Goal: Transaction & Acquisition: Purchase product/service

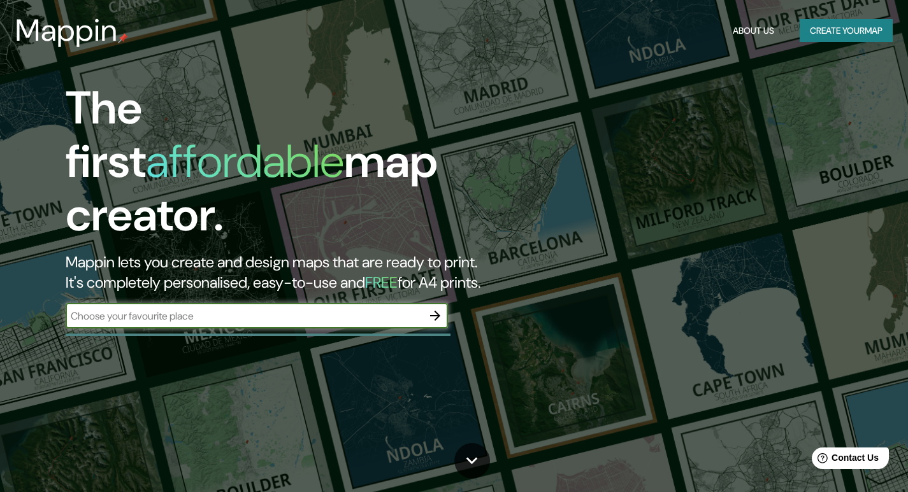
click at [291, 303] on div "​" at bounding box center [257, 315] width 382 height 25
type input "[GEOGRAPHIC_DATA]"
click at [434, 308] on icon "button" at bounding box center [434, 315] width 15 height 15
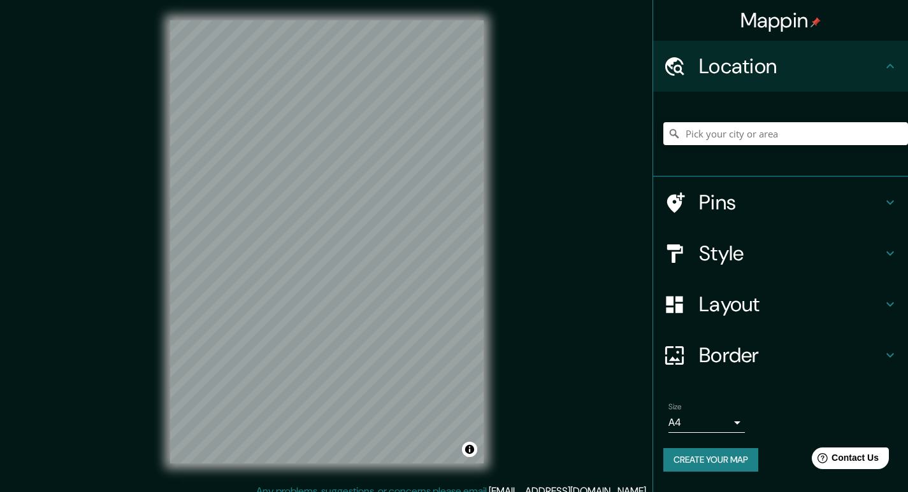
click at [697, 415] on body "Mappin Location Pins Style Layout Border Choose a border. Hint : you can make l…" at bounding box center [454, 246] width 908 height 492
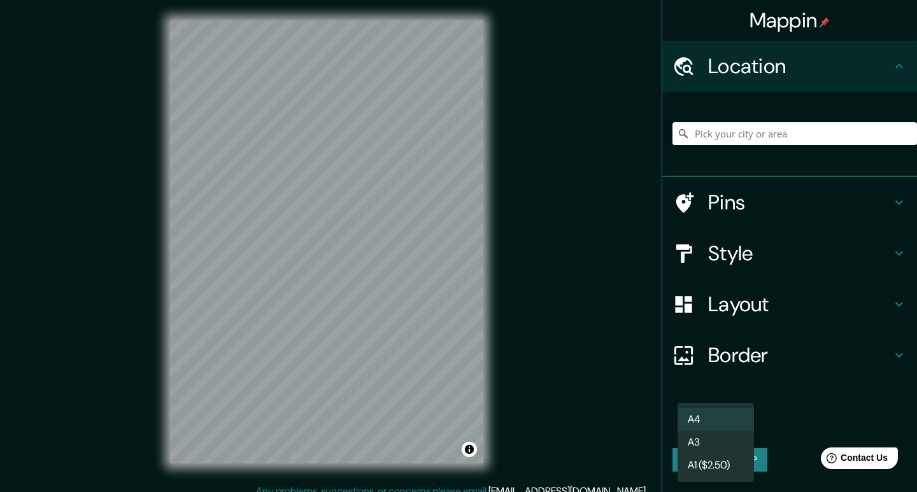
click at [769, 415] on div at bounding box center [458, 246] width 917 height 492
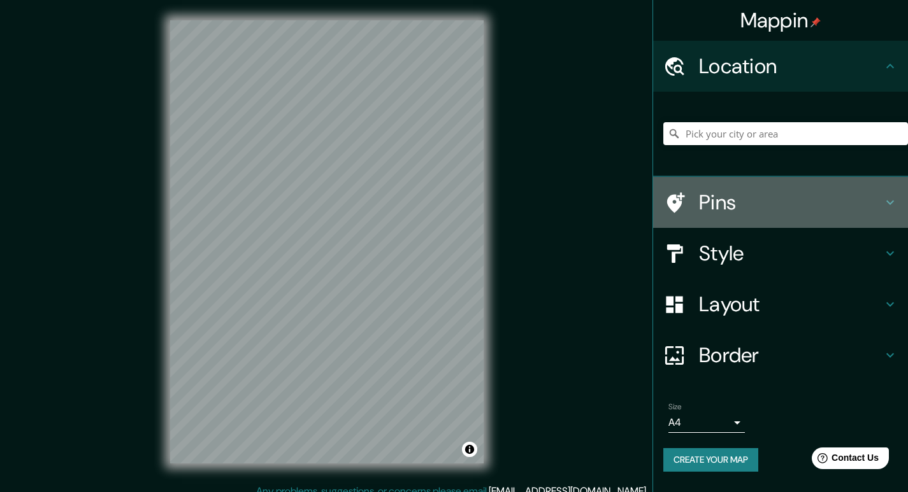
click at [779, 203] on h4 "Pins" at bounding box center [790, 202] width 183 height 25
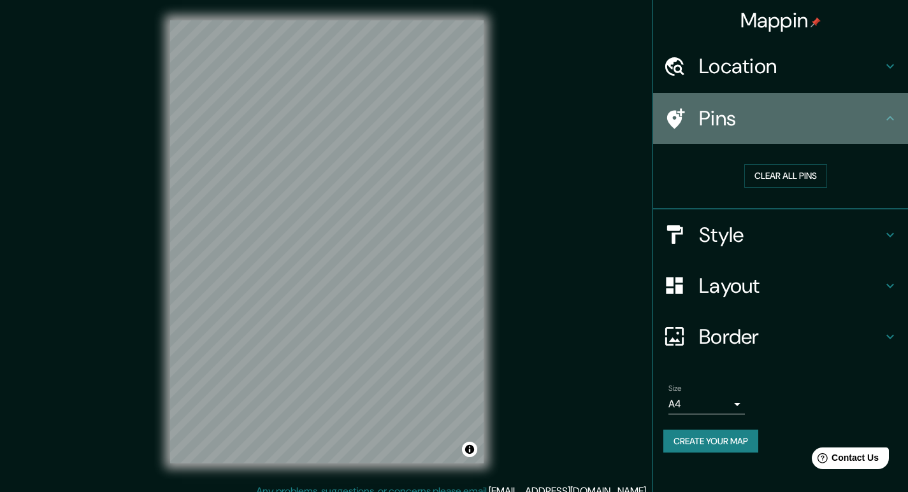
click at [837, 126] on h4 "Pins" at bounding box center [790, 118] width 183 height 25
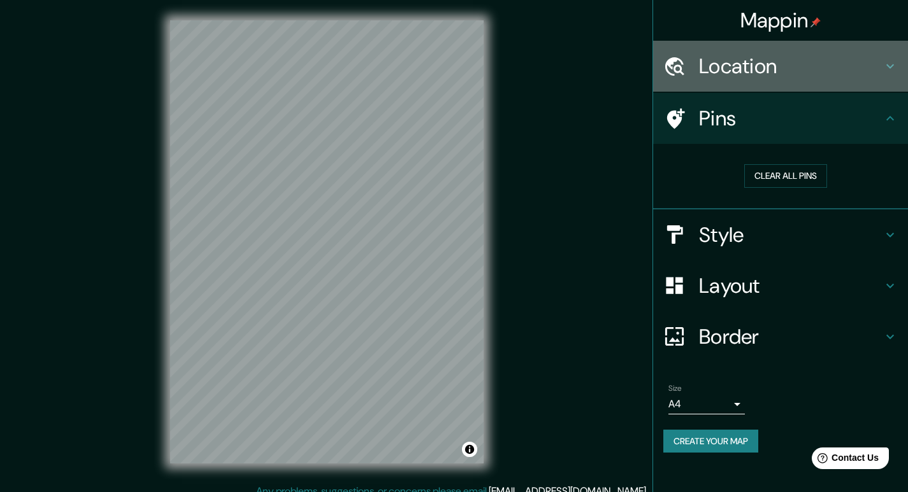
click at [878, 82] on div "Location" at bounding box center [780, 66] width 255 height 51
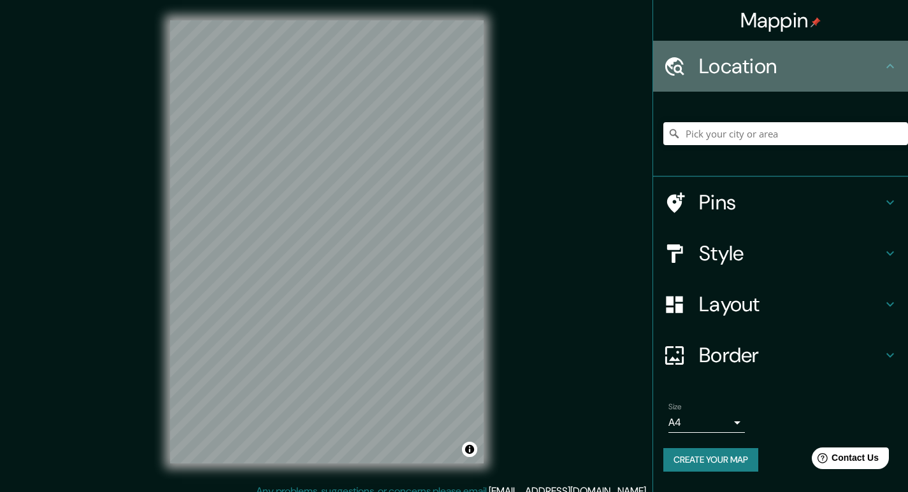
click at [879, 73] on h4 "Location" at bounding box center [790, 66] width 183 height 25
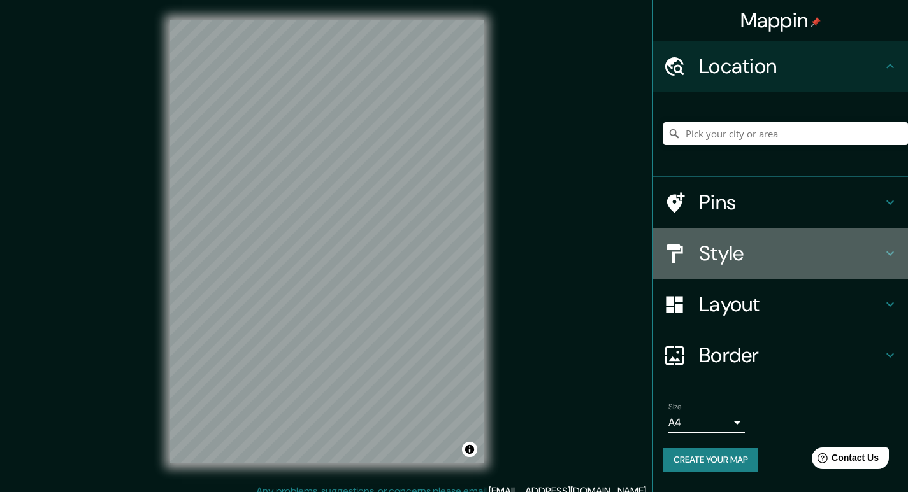
click at [848, 255] on h4 "Style" at bounding box center [790, 253] width 183 height 25
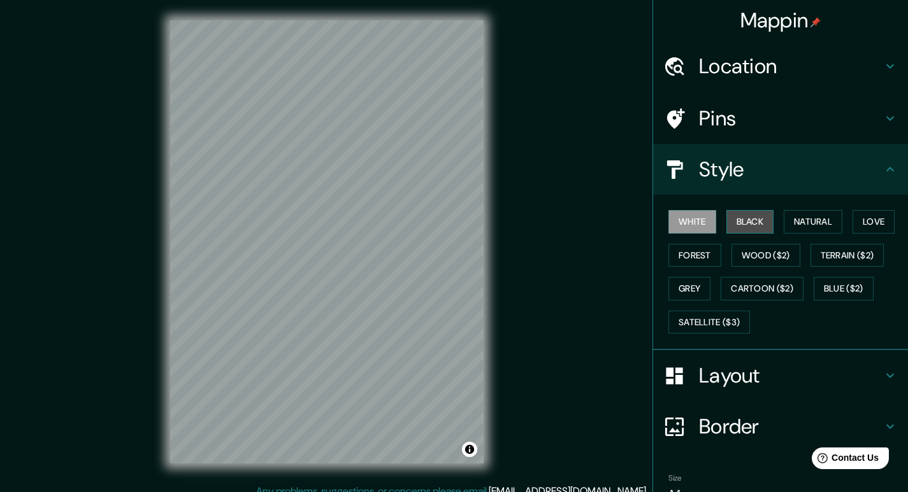
click at [727, 221] on button "Black" at bounding box center [750, 222] width 48 height 24
click at [704, 223] on button "White" at bounding box center [692, 222] width 48 height 24
click at [783, 225] on button "Natural" at bounding box center [812, 222] width 59 height 24
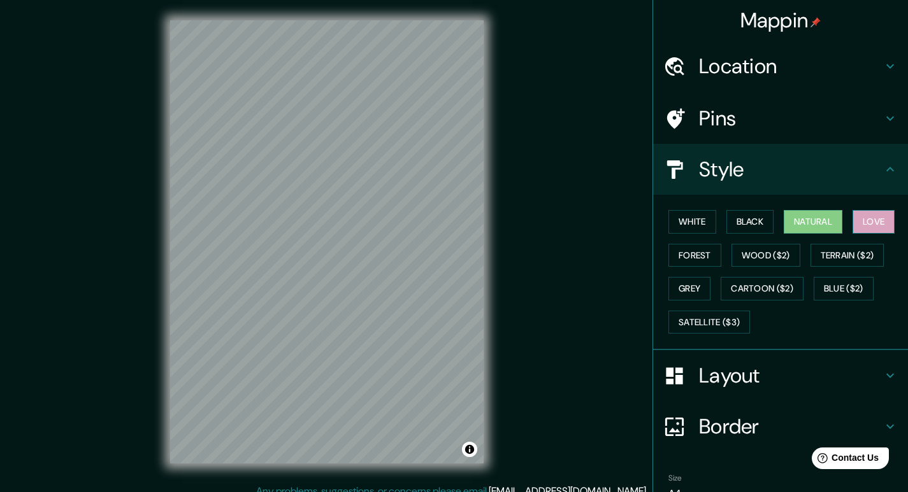
click at [852, 225] on button "Love" at bounding box center [873, 222] width 42 height 24
click at [668, 246] on button "Forest" at bounding box center [694, 256] width 53 height 24
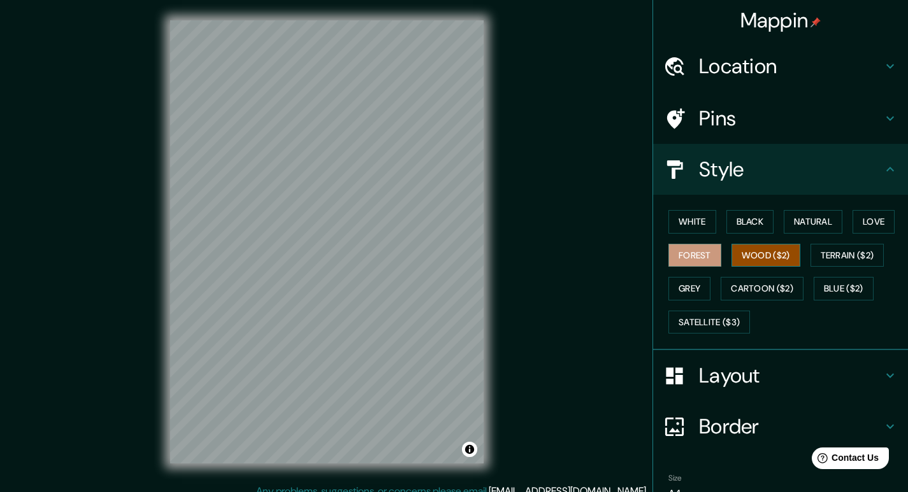
click at [757, 264] on button "Wood ($2)" at bounding box center [765, 256] width 69 height 24
click at [689, 221] on button "White" at bounding box center [692, 222] width 48 height 24
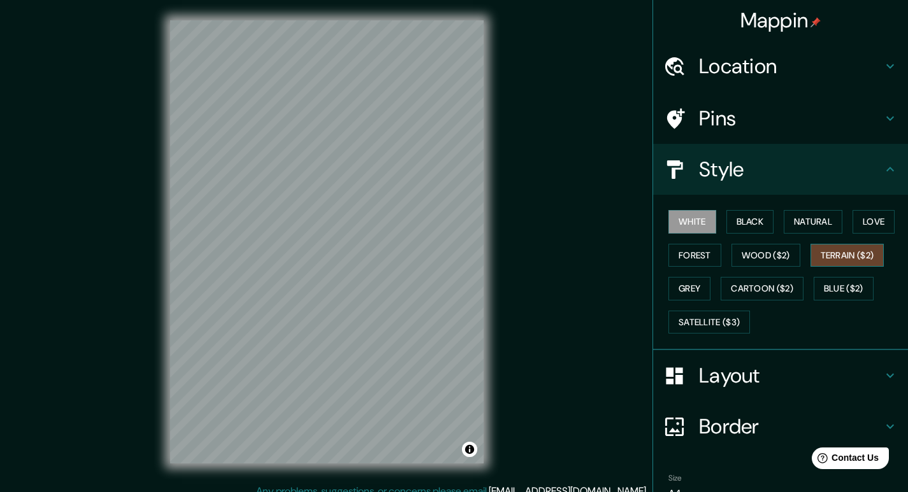
click at [830, 252] on button "Terrain ($2)" at bounding box center [847, 256] width 74 height 24
click at [691, 286] on button "Grey" at bounding box center [689, 289] width 42 height 24
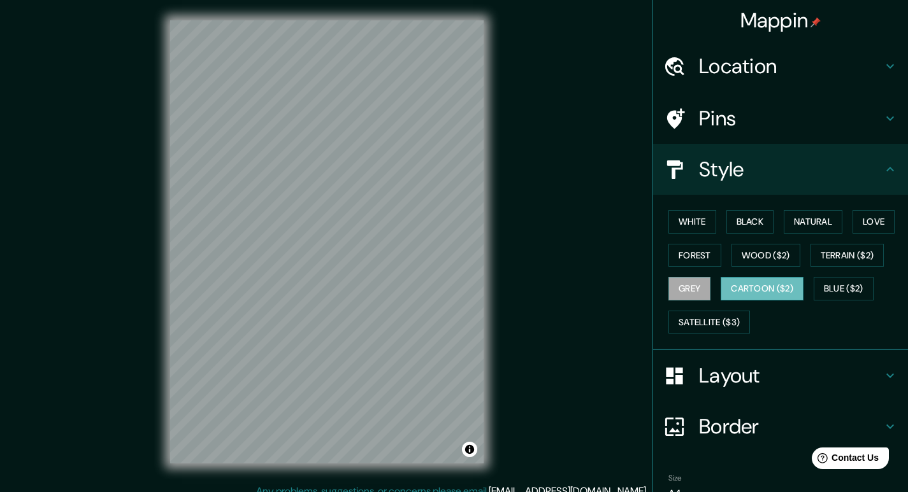
click at [751, 289] on button "Cartoon ($2)" at bounding box center [761, 289] width 83 height 24
click at [834, 291] on button "Blue ($2)" at bounding box center [843, 289] width 60 height 24
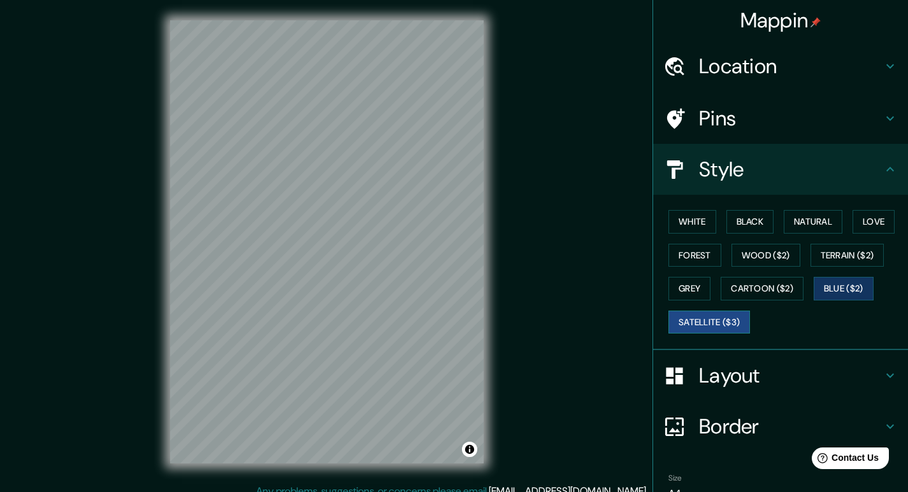
click at [702, 325] on button "Satellite ($3)" at bounding box center [709, 323] width 82 height 24
click at [769, 380] on h4 "Layout" at bounding box center [790, 375] width 183 height 25
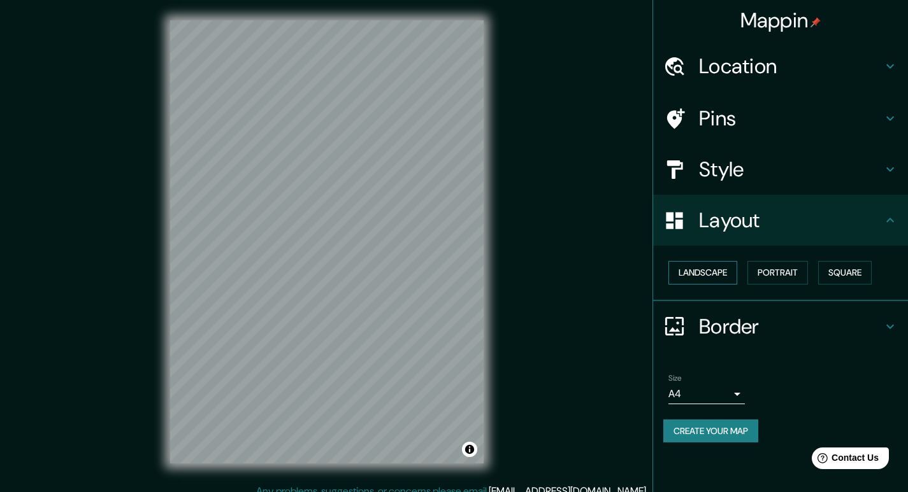
click at [713, 275] on button "Landscape" at bounding box center [702, 273] width 69 height 24
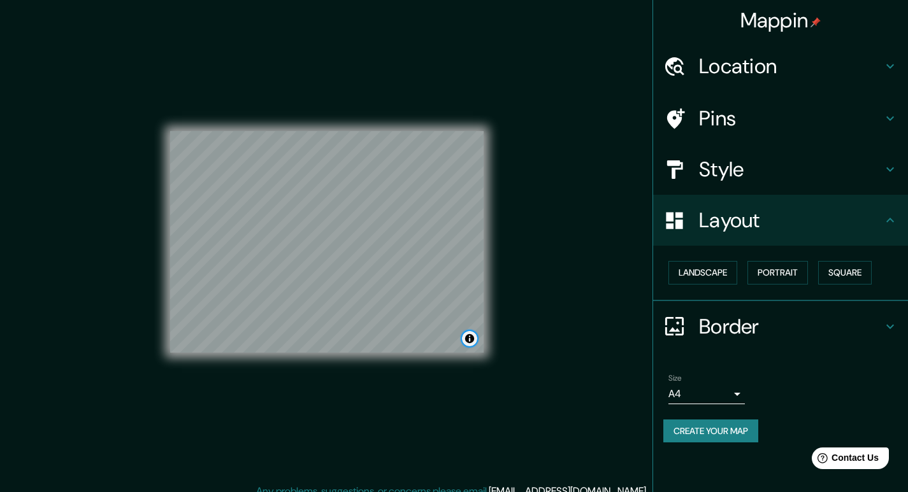
click at [473, 335] on button "Toggle attribution" at bounding box center [469, 338] width 15 height 15
click at [473, 336] on button "Toggle attribution" at bounding box center [469, 338] width 15 height 15
drag, startPoint x: 468, startPoint y: 345, endPoint x: 538, endPoint y: 182, distance: 178.1
click at [538, 182] on div "Mappin Location Pins Style Layout Landscape Portrait Square Border Choose a bor…" at bounding box center [454, 252] width 908 height 504
click at [739, 216] on h4 "Layout" at bounding box center [790, 220] width 183 height 25
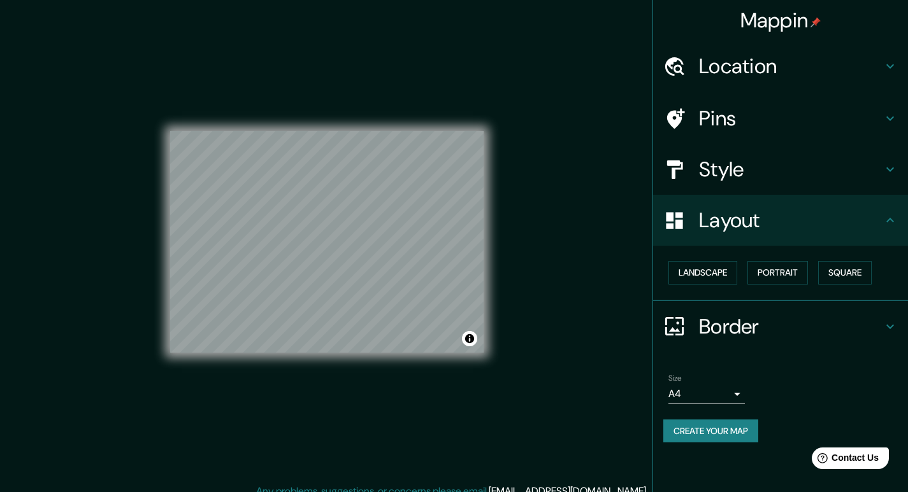
click at [731, 167] on h4 "Style" at bounding box center [790, 169] width 183 height 25
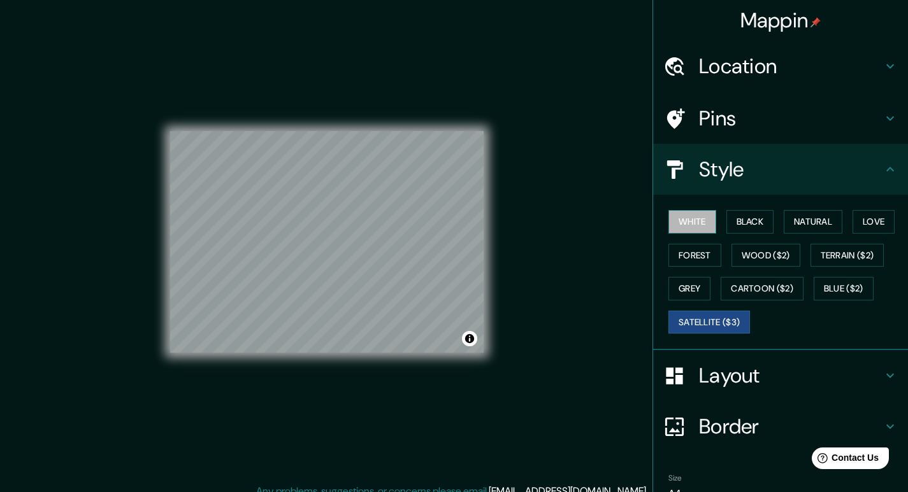
click at [701, 226] on button "White" at bounding box center [692, 222] width 48 height 24
click at [745, 231] on button "Black" at bounding box center [750, 222] width 48 height 24
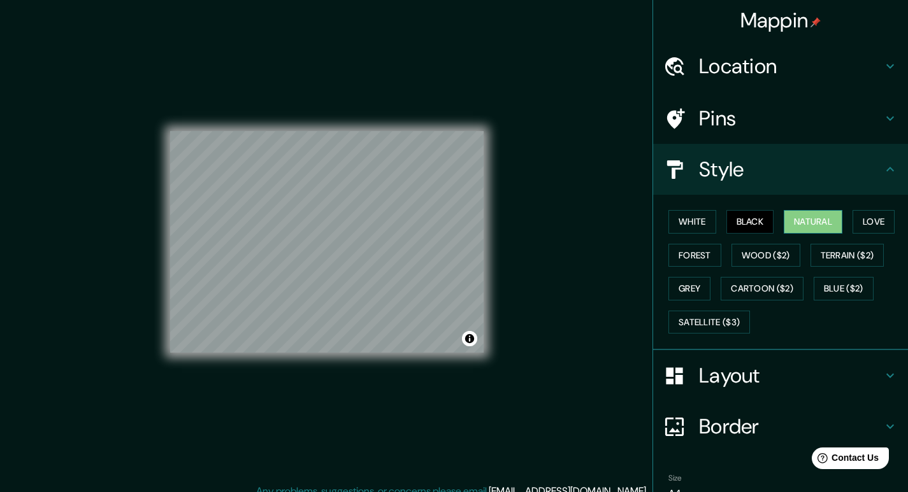
click at [792, 217] on button "Natural" at bounding box center [812, 222] width 59 height 24
click at [701, 256] on button "Forest" at bounding box center [694, 256] width 53 height 24
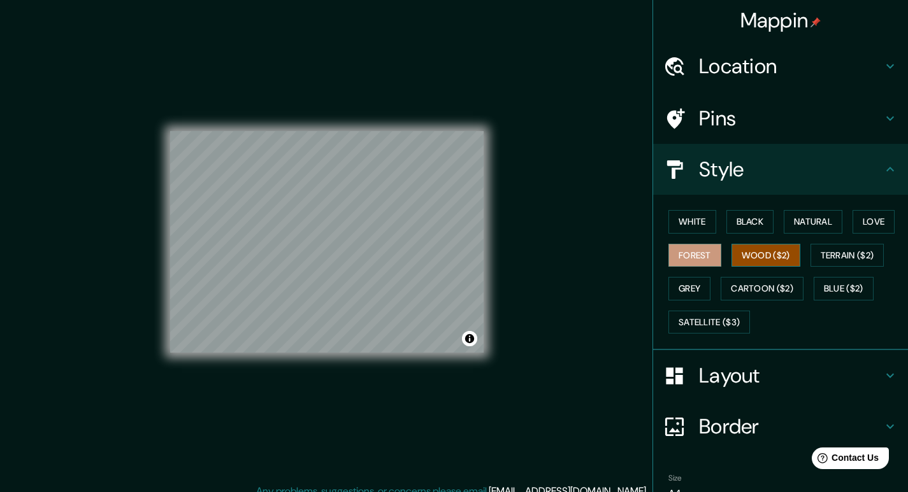
click at [754, 259] on button "Wood ($2)" at bounding box center [765, 256] width 69 height 24
click at [750, 292] on button "Cartoon ($2)" at bounding box center [761, 289] width 83 height 24
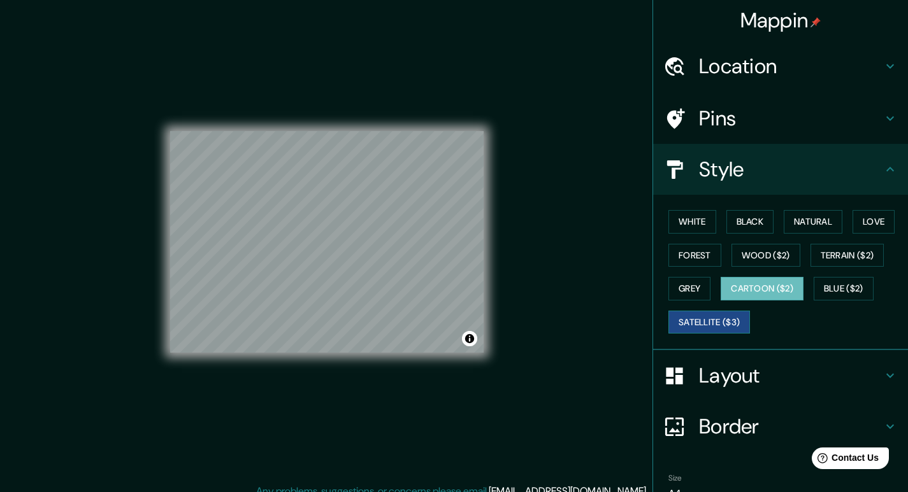
click at [712, 321] on button "Satellite ($3)" at bounding box center [709, 323] width 82 height 24
click at [747, 308] on div "White Black Natural Love Forest Wood ($2) Terrain ($2) Grey Cartoon ($2) Blue (…" at bounding box center [785, 272] width 245 height 134
click at [816, 290] on button "Blue ($2)" at bounding box center [843, 289] width 60 height 24
click at [752, 287] on button "Cartoon ($2)" at bounding box center [761, 289] width 83 height 24
click at [813, 289] on button "Blue ($2)" at bounding box center [843, 289] width 60 height 24
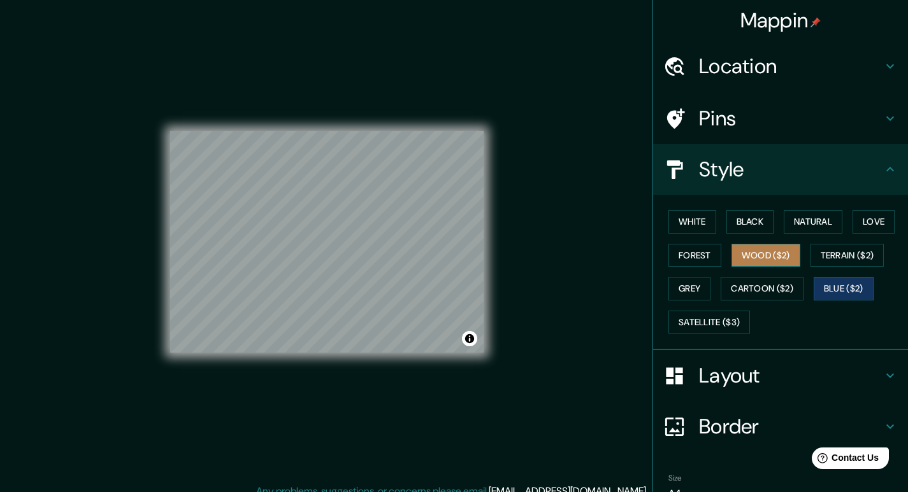
click at [772, 245] on button "Wood ($2)" at bounding box center [765, 256] width 69 height 24
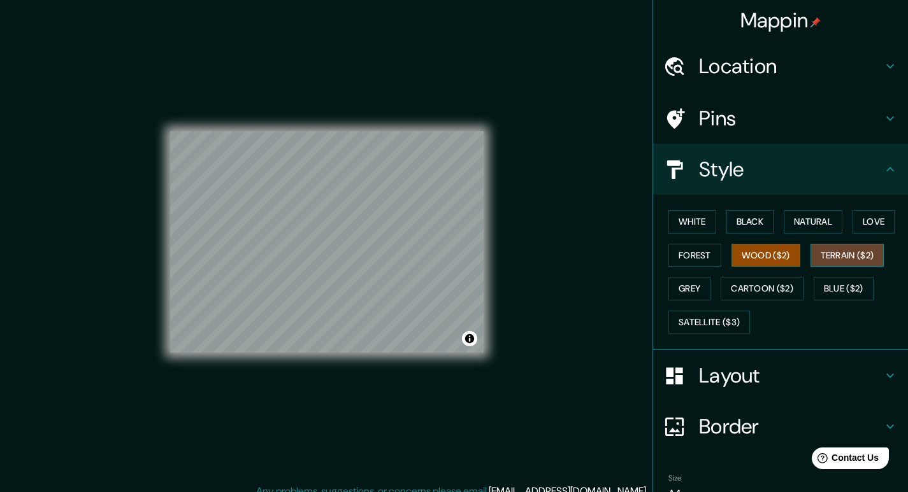
click at [864, 261] on button "Terrain ($2)" at bounding box center [847, 256] width 74 height 24
click at [768, 261] on button "Wood ($2)" at bounding box center [765, 256] width 69 height 24
